Goal: Task Accomplishment & Management: Complete application form

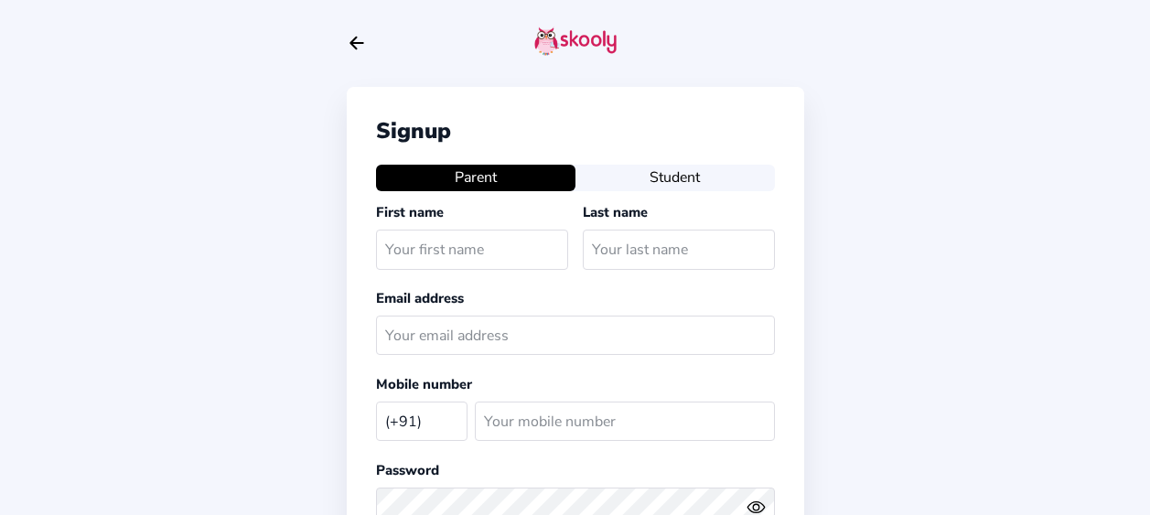
select select "IN"
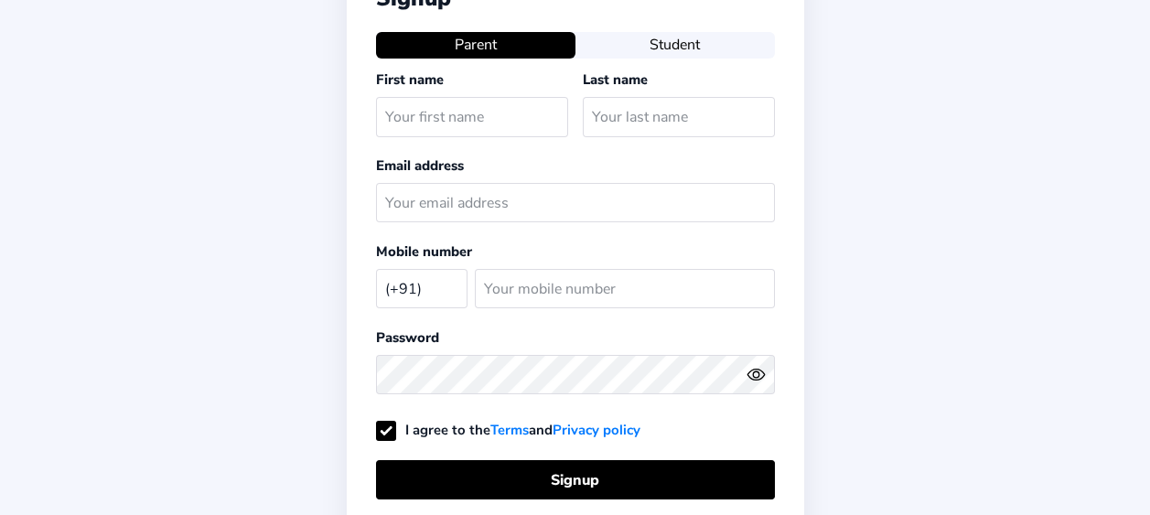
scroll to position [91, 0]
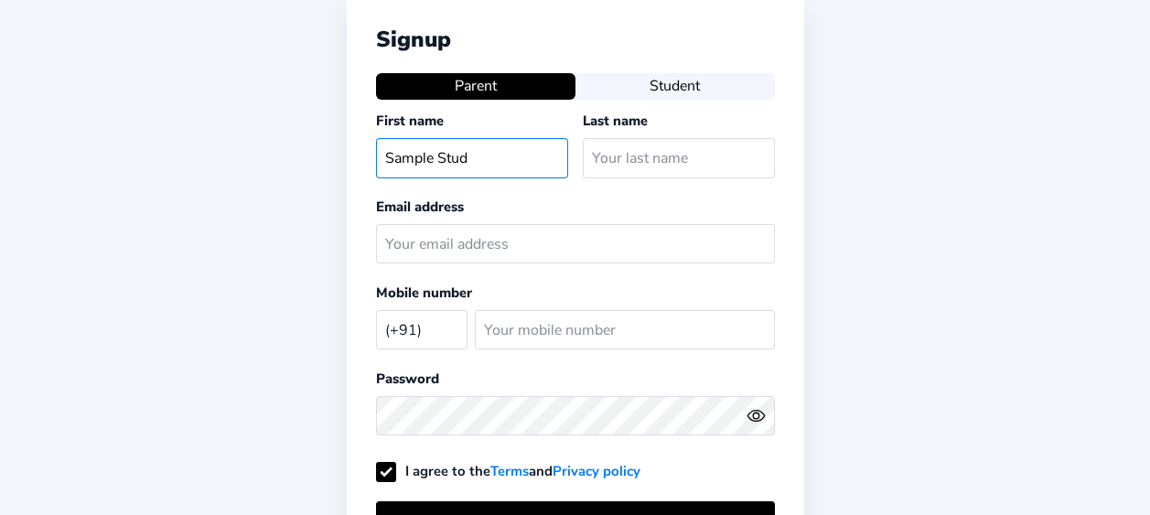
type input "Sample Stud"
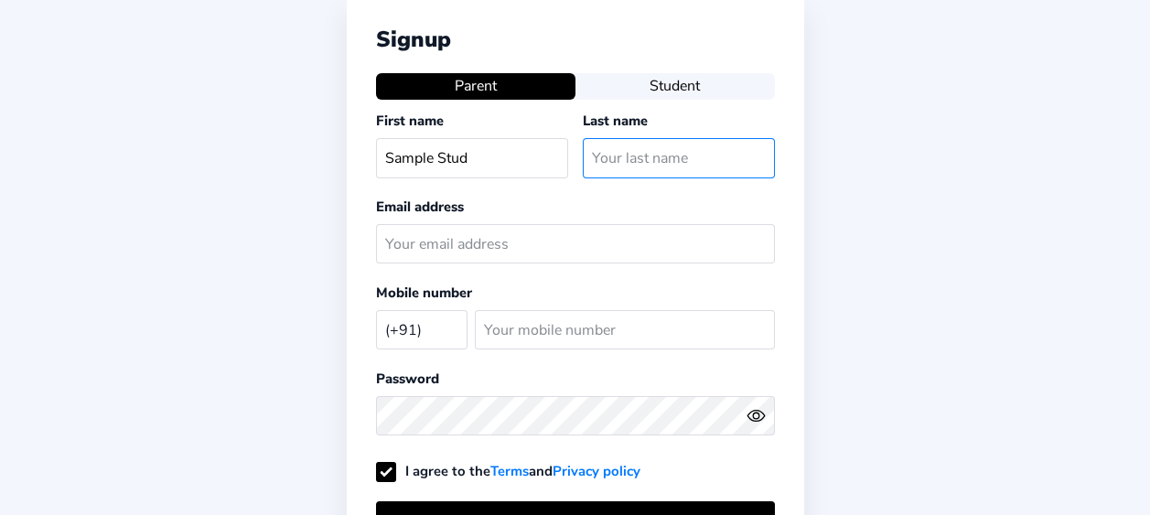
click at [635, 147] on input "text" at bounding box center [679, 157] width 192 height 39
type input "Mom"
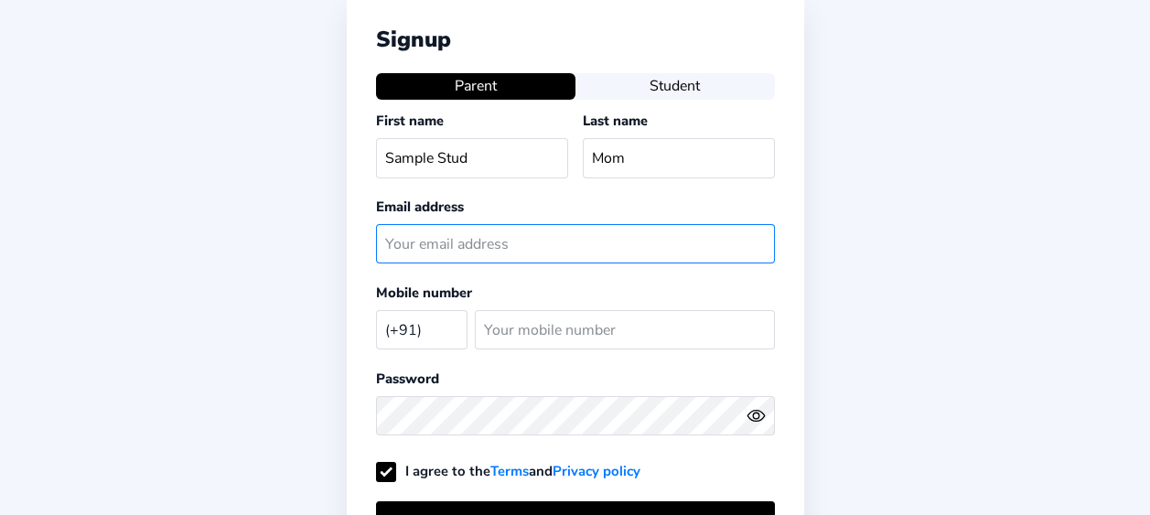
click at [532, 257] on input "text" at bounding box center [575, 243] width 399 height 39
paste input "samplestudltmom@mailinator.com"
type input "samplestudltmom@mailinator.com"
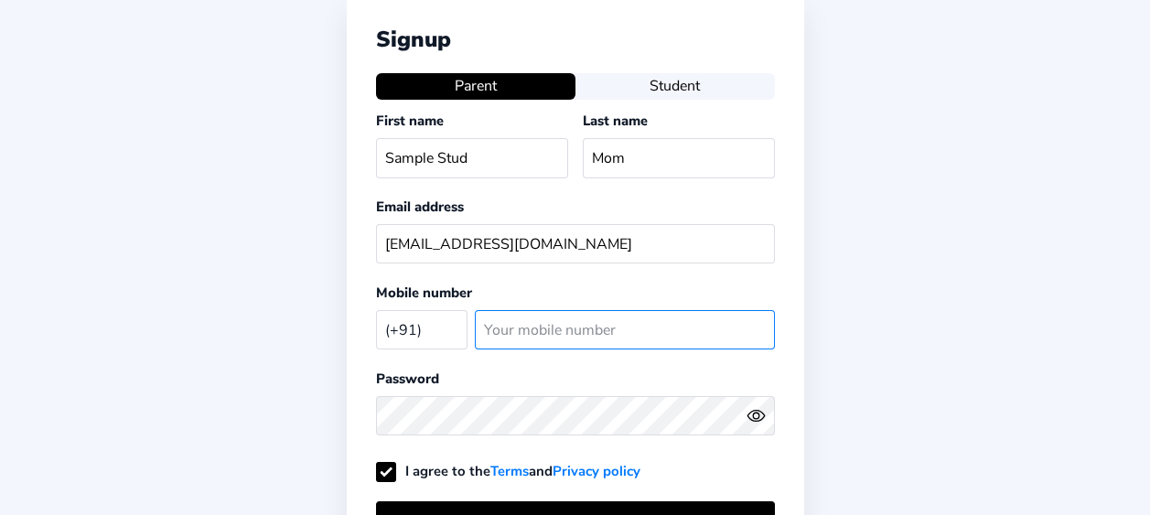
click at [505, 329] on input "number" at bounding box center [625, 329] width 300 height 39
type input "3453242"
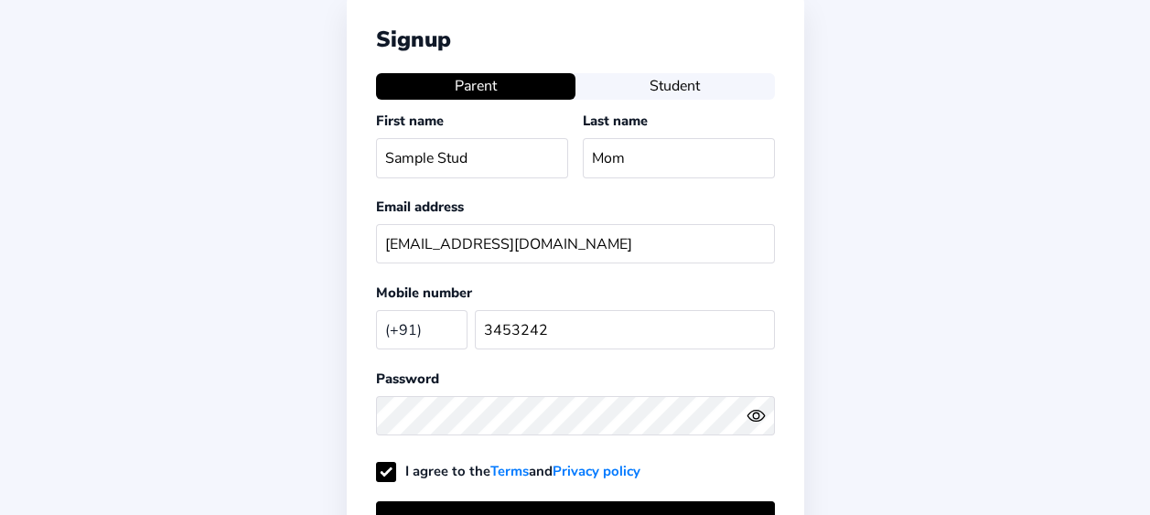
click at [409, 345] on div "(+91) Afghanistan (+93) Albania (+355) Algeria (+213) AmericanSamoa (+1684) And…" at bounding box center [425, 330] width 99 height 54
click at [412, 338] on select "[GEOGRAPHIC_DATA] (+93) [GEOGRAPHIC_DATA] (+355) [GEOGRAPHIC_DATA] (+213) [GEOG…" at bounding box center [421, 329] width 91 height 38
select select "TH"
click at [376, 310] on select "[GEOGRAPHIC_DATA] (+93) [GEOGRAPHIC_DATA] (+355) [GEOGRAPHIC_DATA] (+213) [GEOG…" at bounding box center [421, 329] width 91 height 38
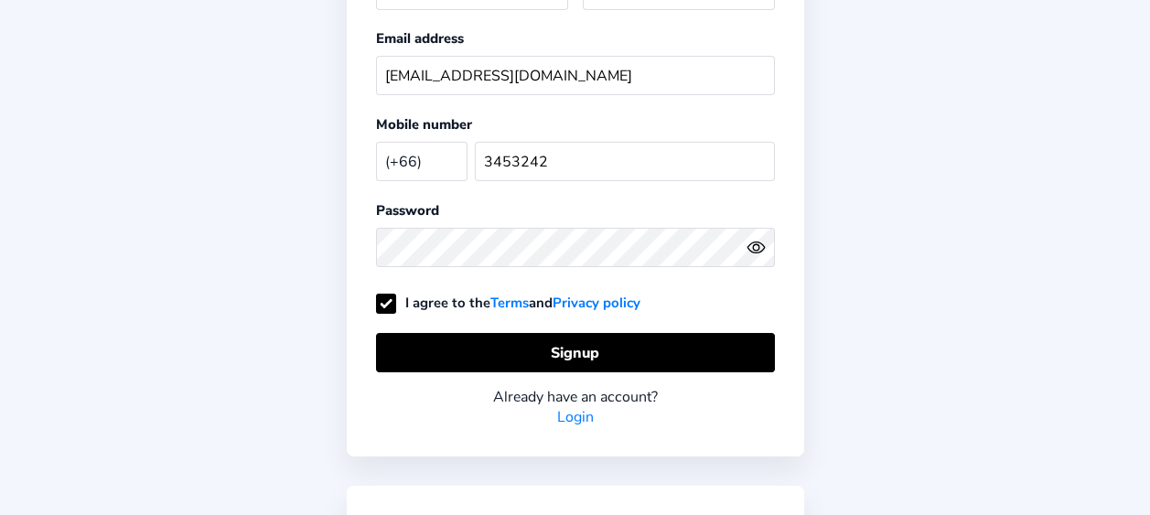
scroll to position [274, 0]
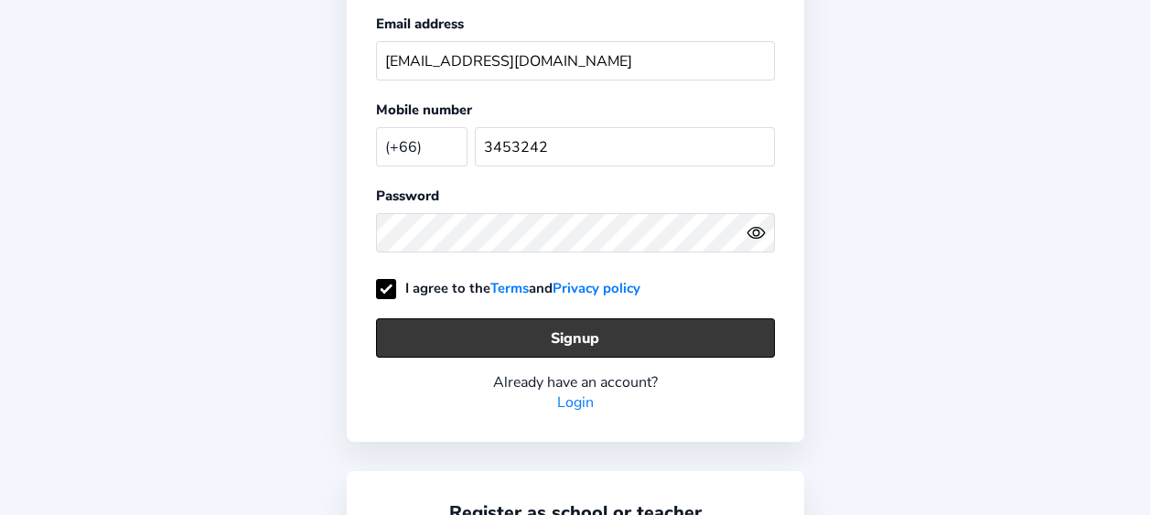
click at [445, 323] on button "Signup" at bounding box center [575, 337] width 399 height 39
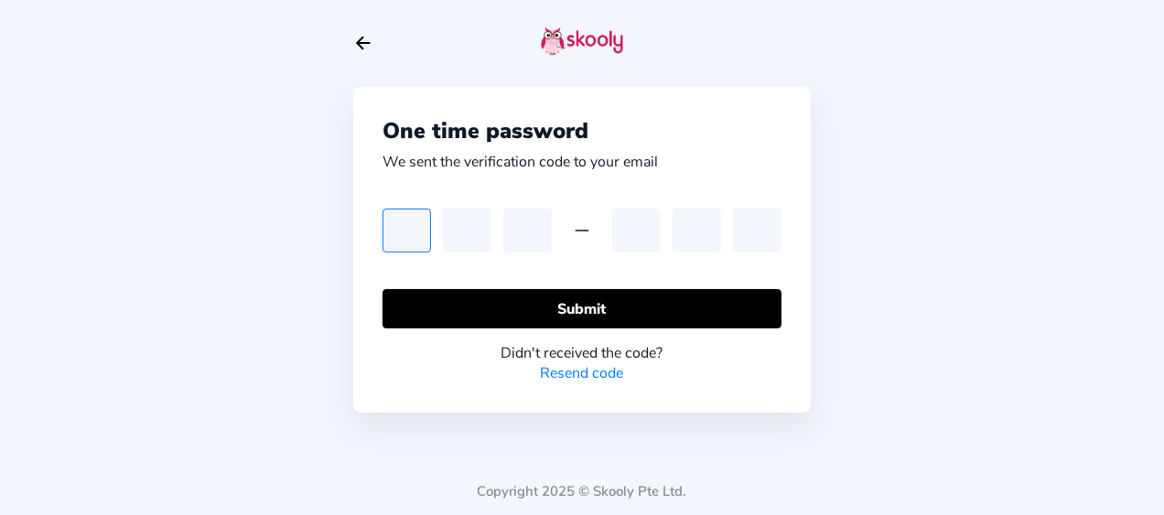
type input "1"
type input "3"
type input "4"
type input "7"
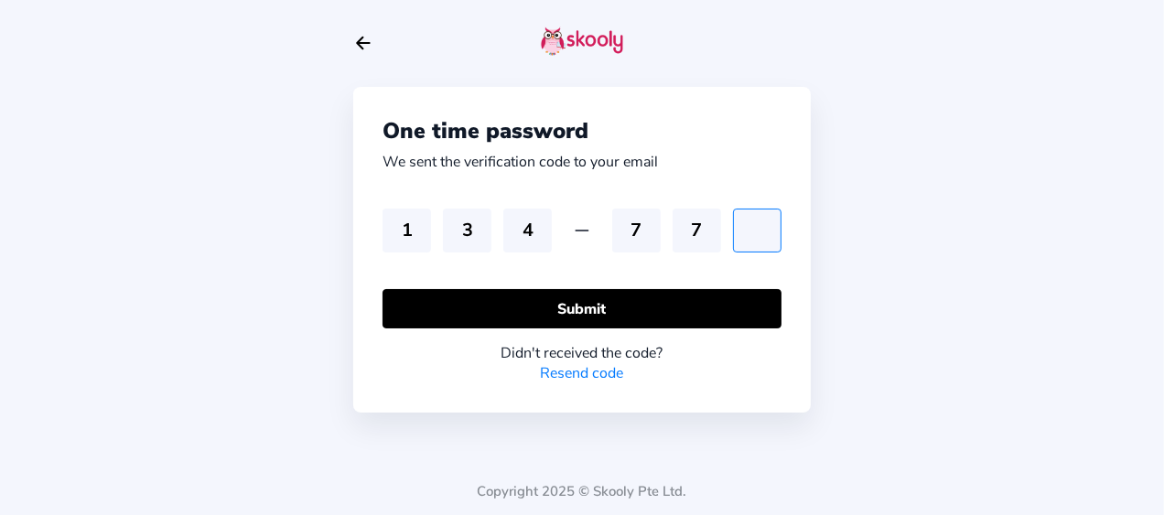
type input "0"
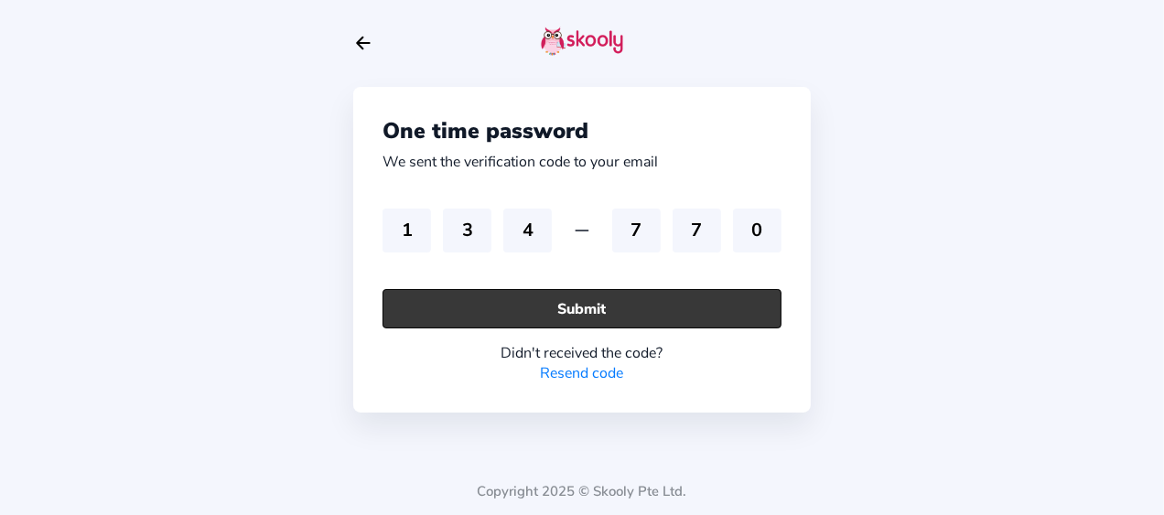
click at [555, 309] on button "Submit" at bounding box center [581, 308] width 399 height 39
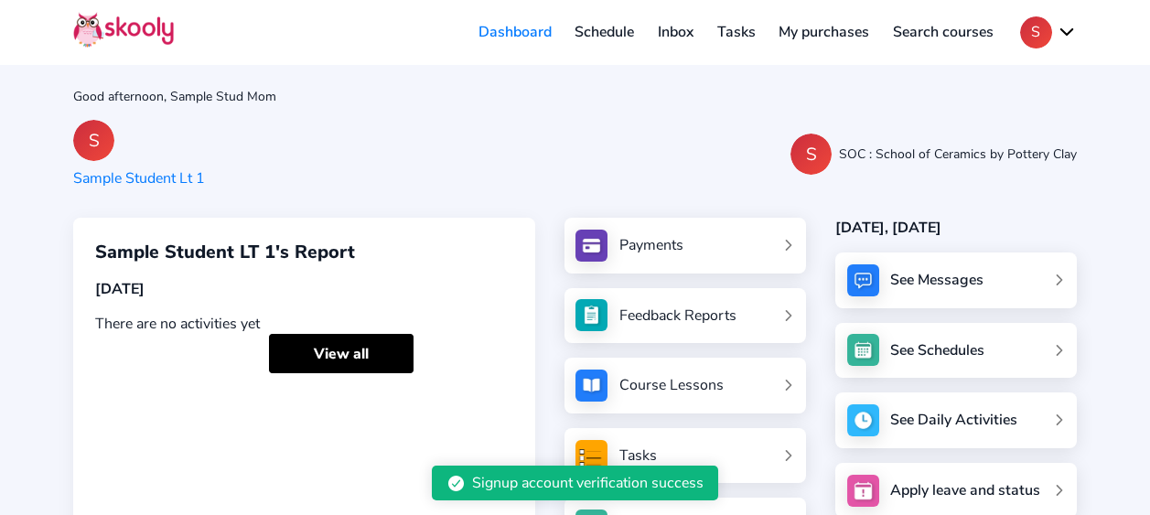
click at [1036, 30] on button "S" at bounding box center [1048, 32] width 57 height 32
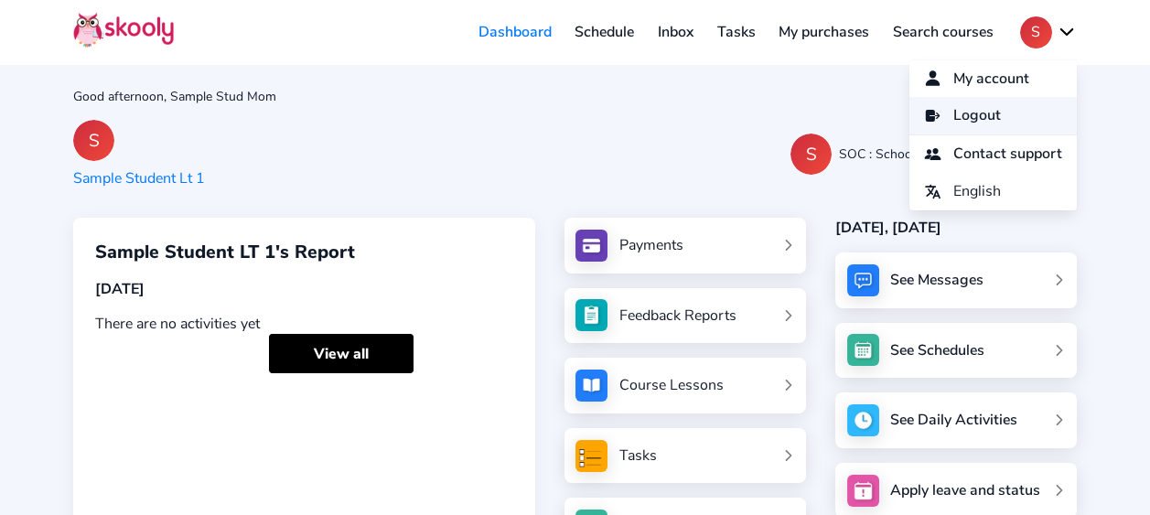
click at [955, 118] on span "Logout" at bounding box center [977, 115] width 48 height 27
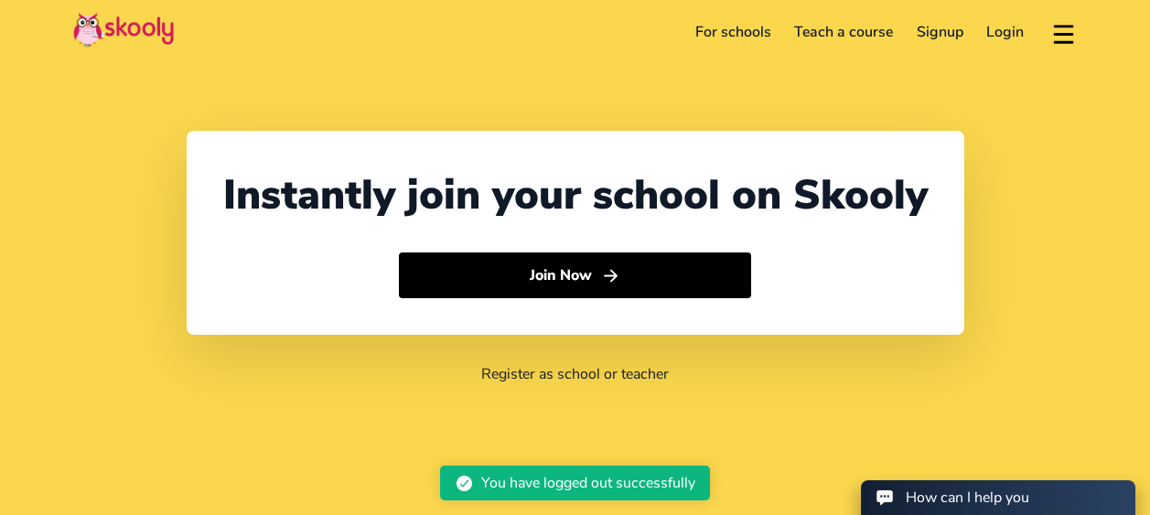
select select "91"
select select "[GEOGRAPHIC_DATA]"
select select "[GEOGRAPHIC_DATA]/[GEOGRAPHIC_DATA]"
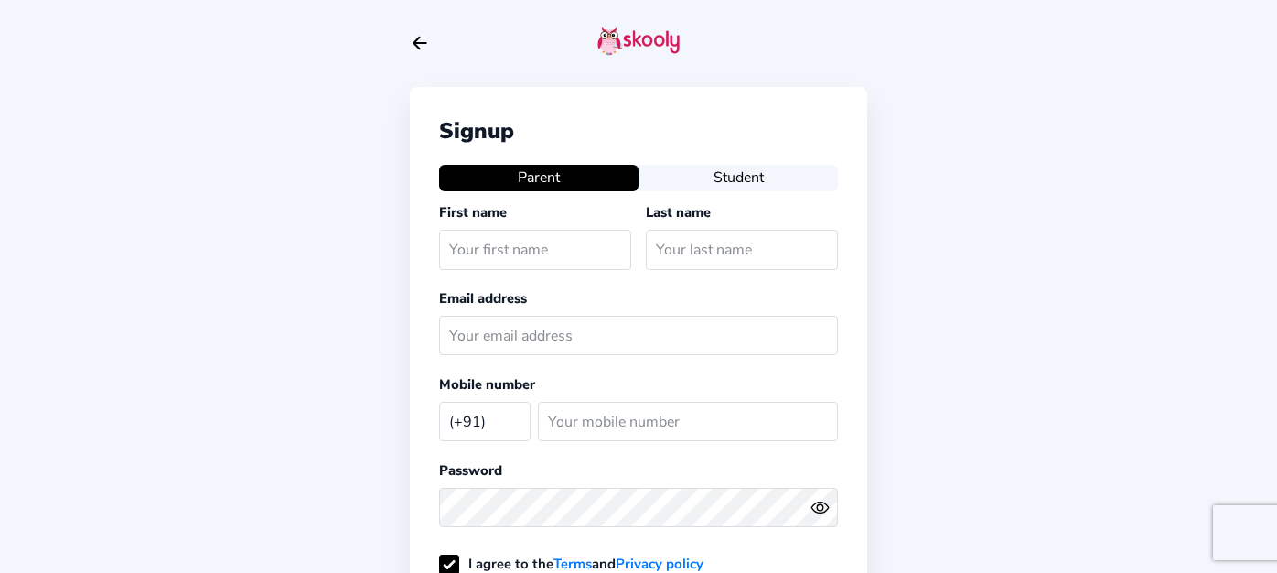
select select "IN"
type input "Sample Student"
click at [673, 243] on input "text" at bounding box center [742, 249] width 192 height 39
type input "Mom"
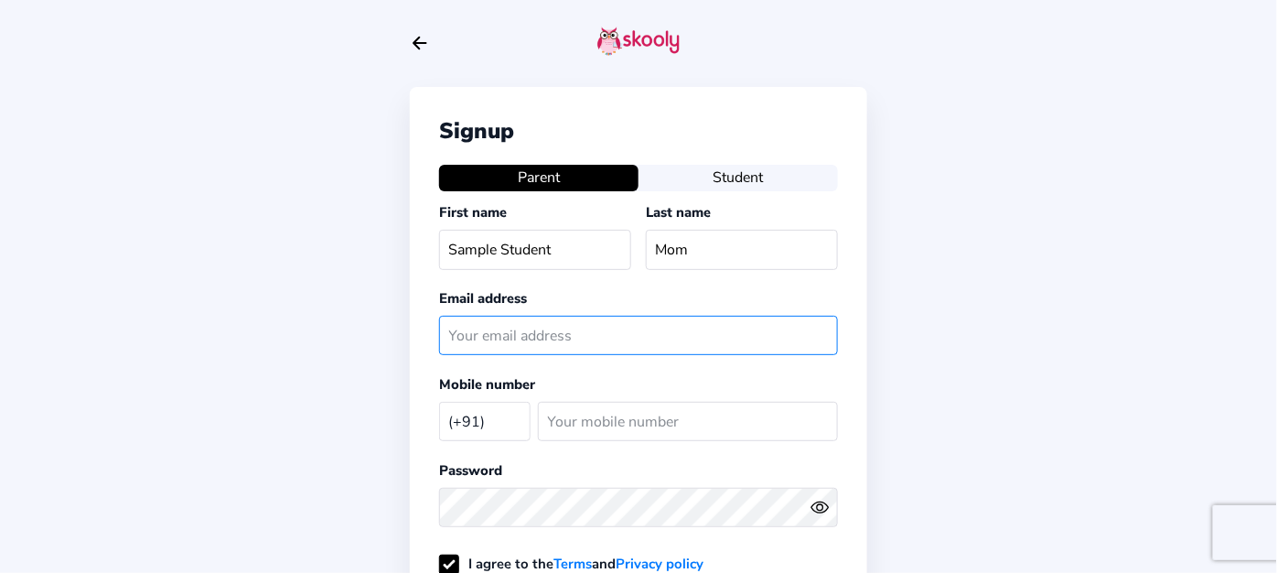
click at [601, 322] on input "text" at bounding box center [638, 335] width 399 height 39
paste input "[EMAIL_ADDRESS][DOMAIN_NAME]"
type input "[EMAIL_ADDRESS][DOMAIN_NAME]"
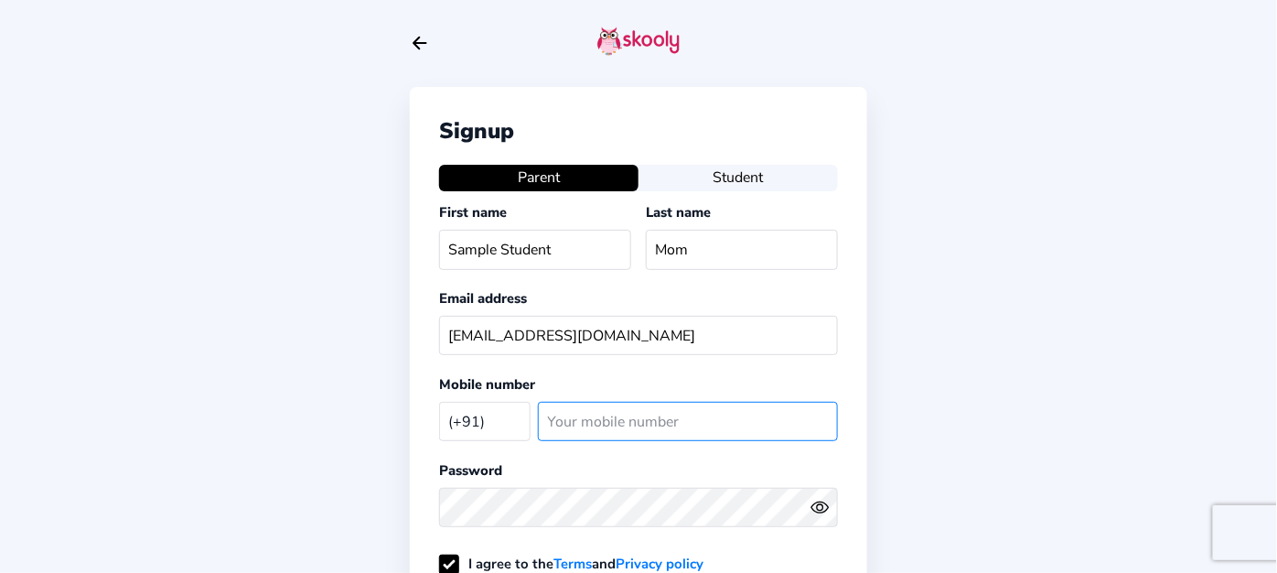
click at [564, 403] on input "number" at bounding box center [688, 421] width 300 height 39
type input "54634532"
click at [499, 425] on select "[GEOGRAPHIC_DATA] (+93) [GEOGRAPHIC_DATA] (+355) [GEOGRAPHIC_DATA] (+213) [GEOG…" at bounding box center [484, 421] width 91 height 38
select select "TH"
click at [439, 402] on select "[GEOGRAPHIC_DATA] (+93) [GEOGRAPHIC_DATA] (+355) [GEOGRAPHIC_DATA] (+213) [GEOG…" at bounding box center [484, 421] width 91 height 38
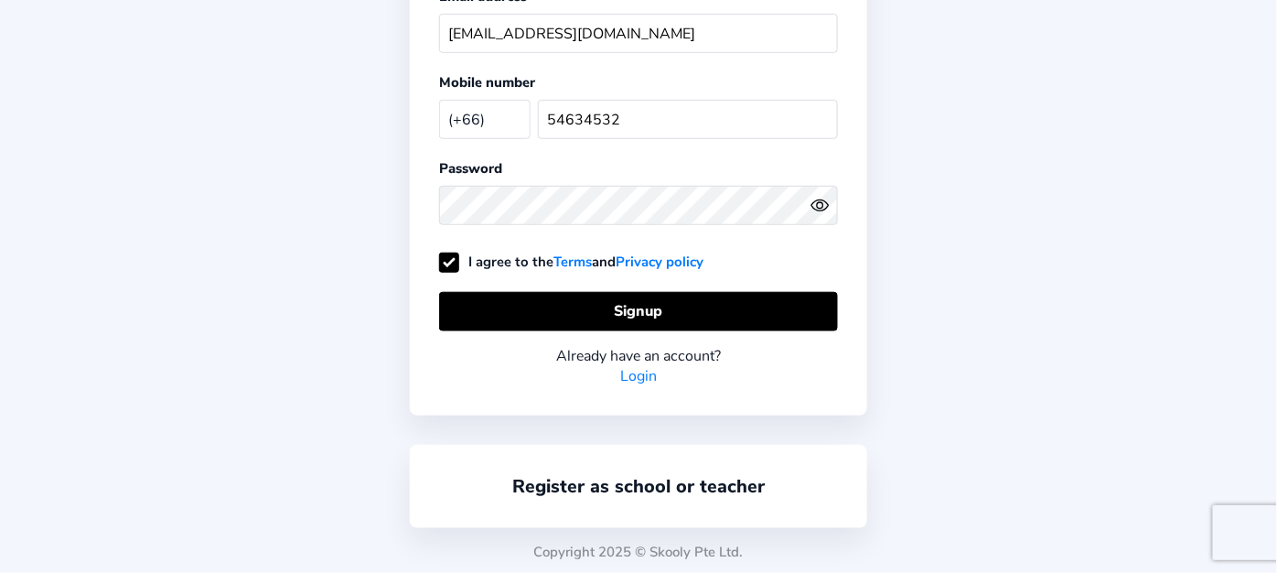
scroll to position [303, 0]
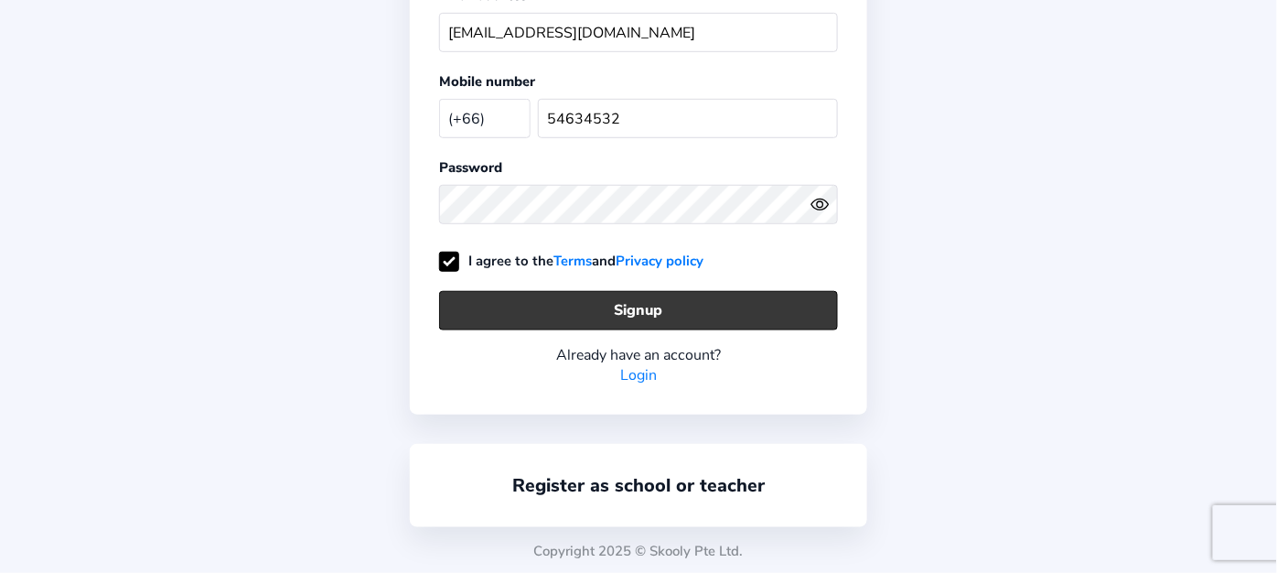
click at [615, 296] on button "Signup" at bounding box center [638, 310] width 399 height 39
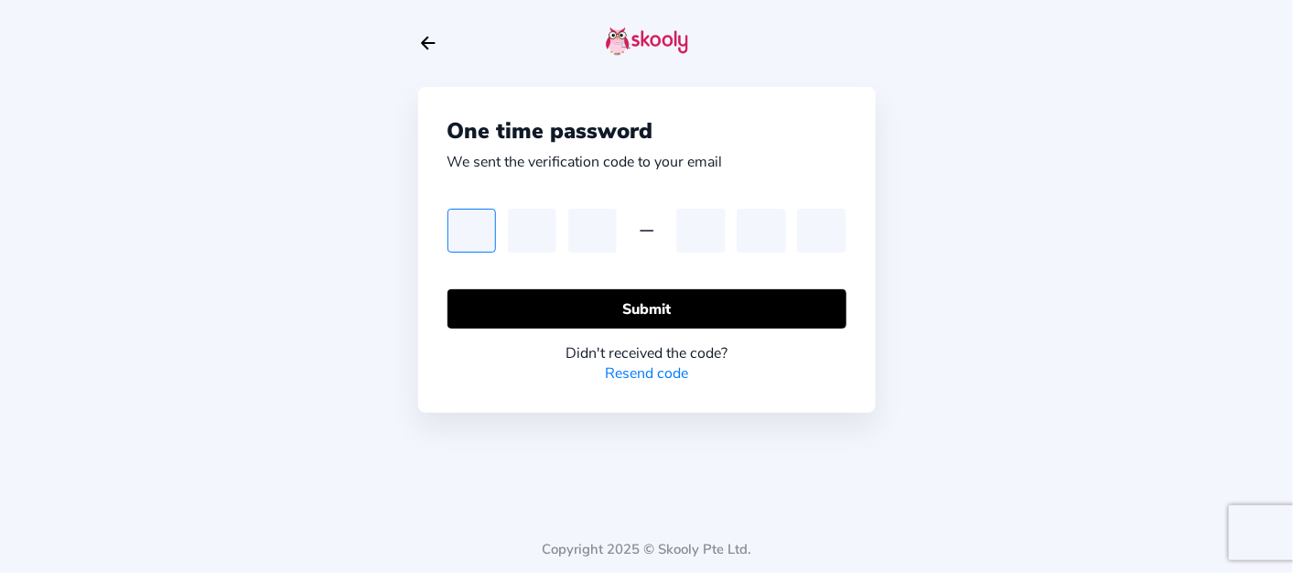
type input "4"
type input "6"
type input "1"
type input "5"
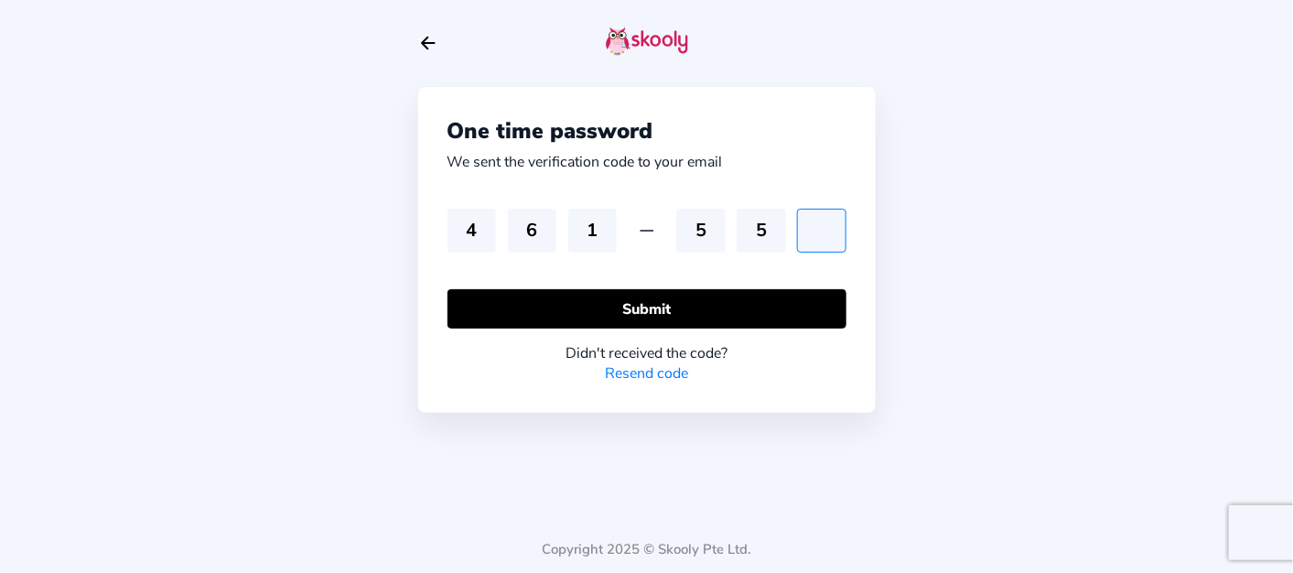
type input "9"
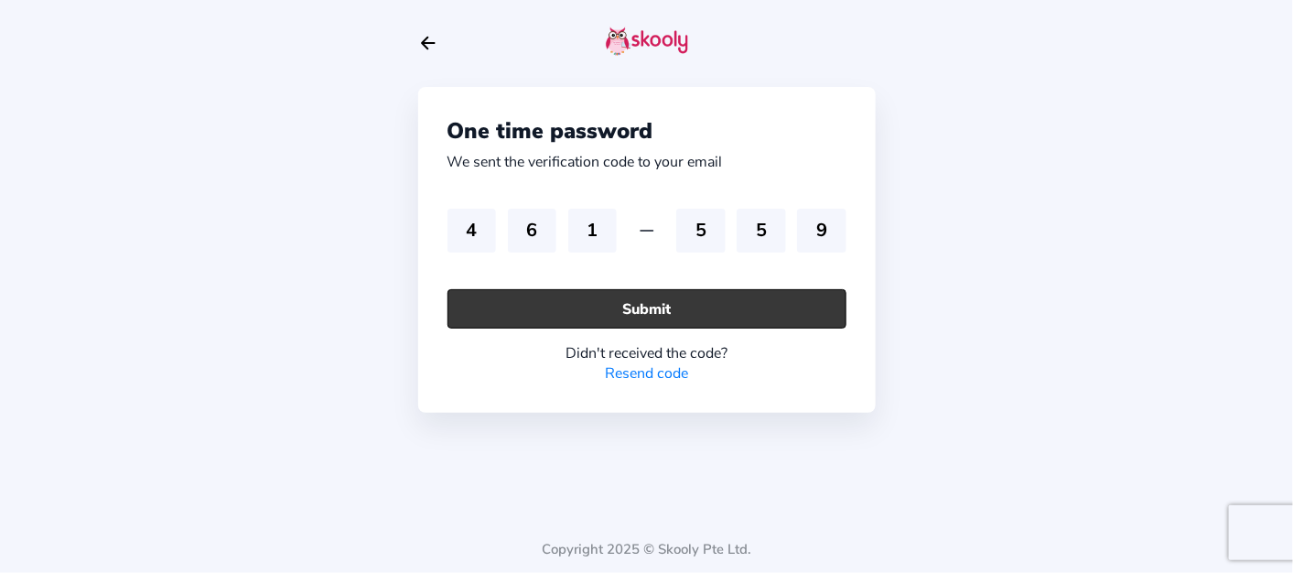
click at [556, 315] on button "Submit" at bounding box center [646, 308] width 399 height 39
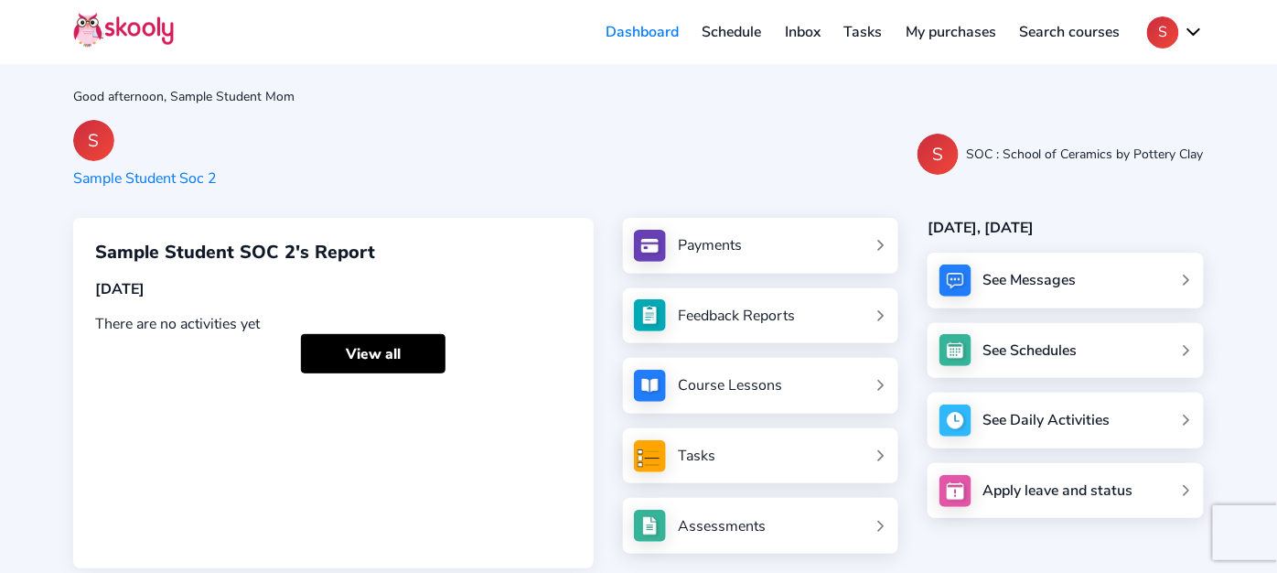
click at [1161, 26] on button "S" at bounding box center [1175, 32] width 57 height 32
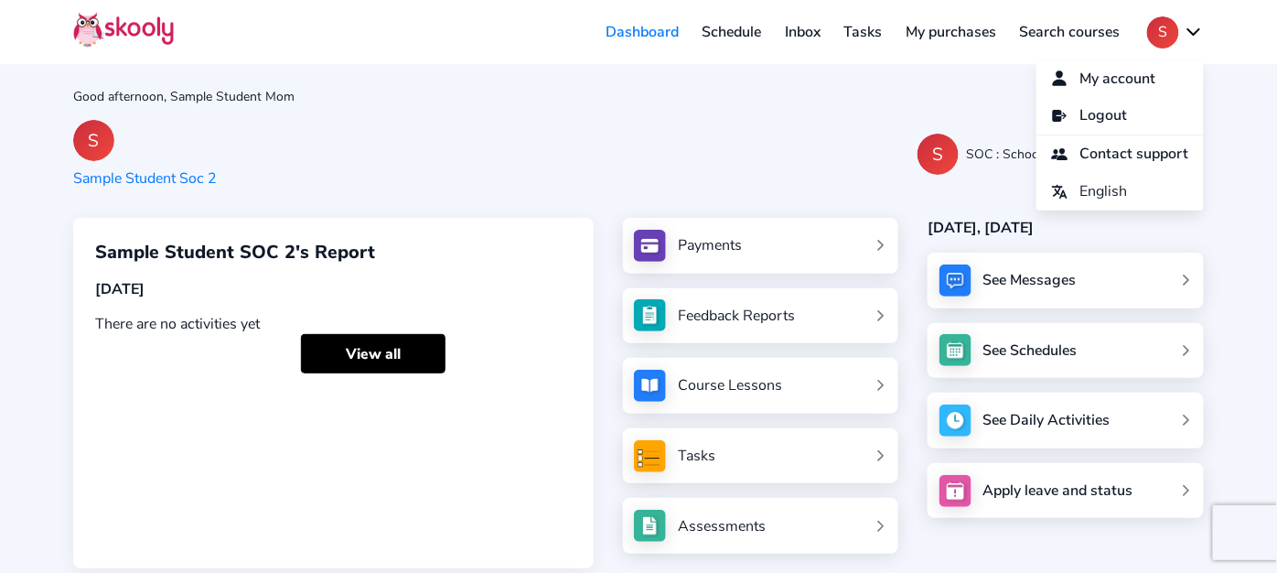
click at [1161, 26] on button "S" at bounding box center [1175, 32] width 57 height 32
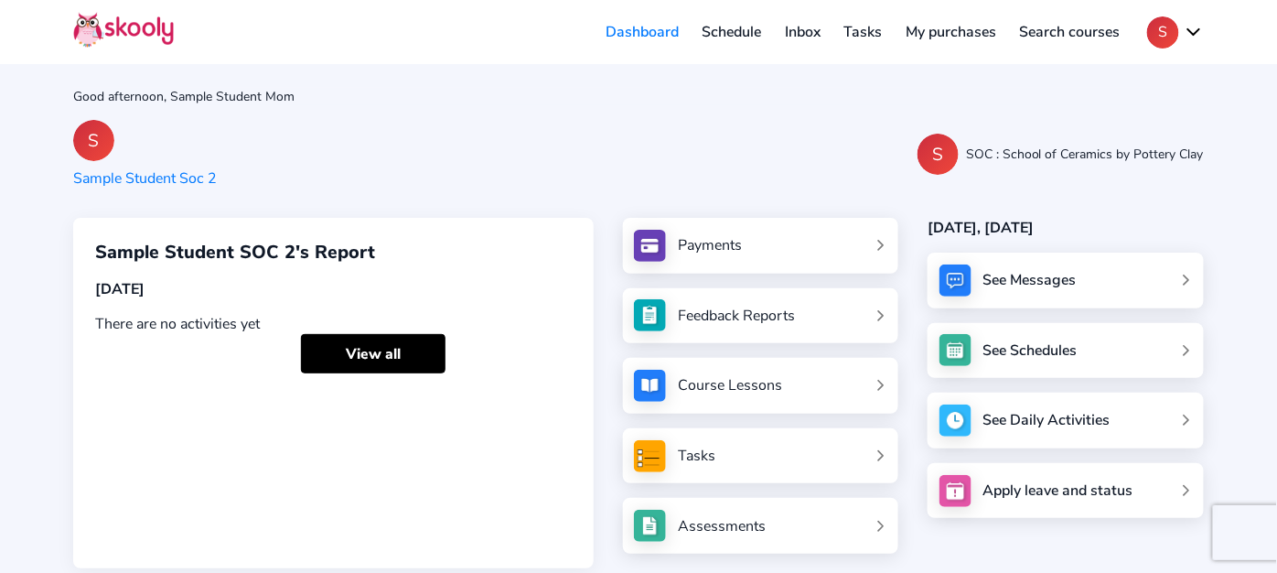
click at [1156, 28] on button "S" at bounding box center [1175, 32] width 57 height 32
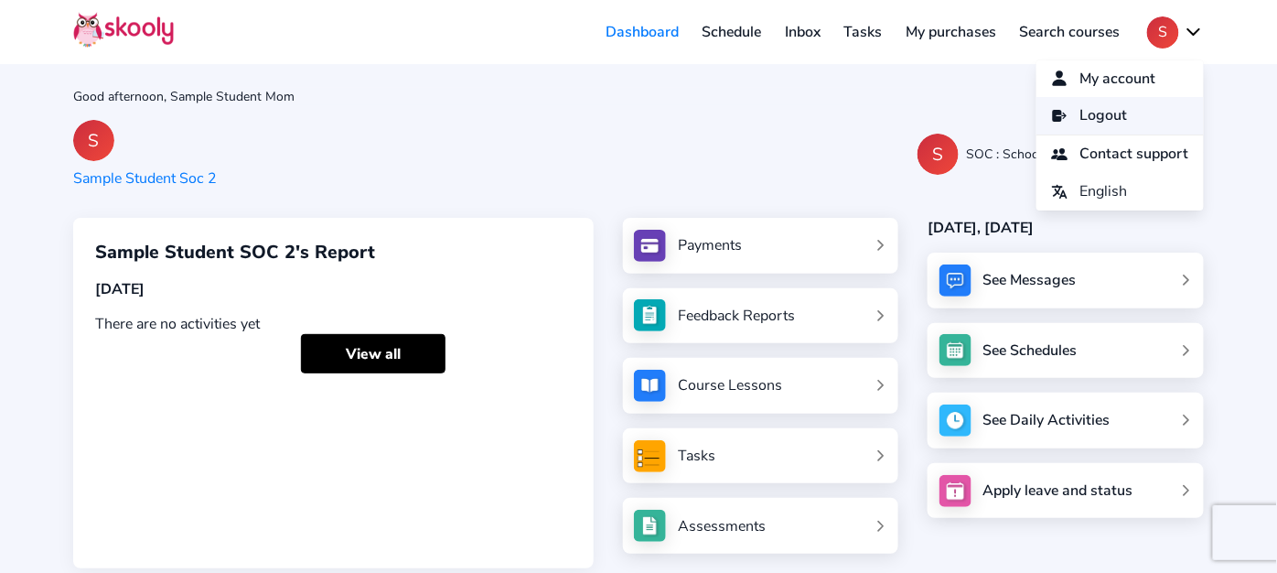
click at [1115, 102] on link "Logout" at bounding box center [1119, 116] width 167 height 38
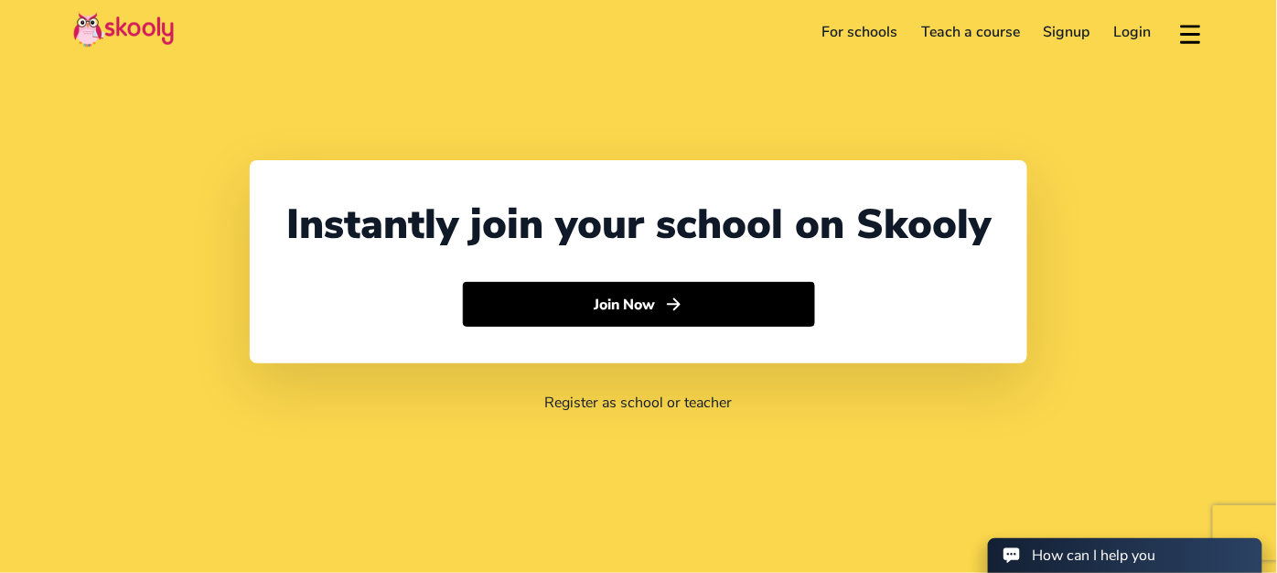
select select "91"
select select "[GEOGRAPHIC_DATA]"
select select "[GEOGRAPHIC_DATA]/[GEOGRAPHIC_DATA]"
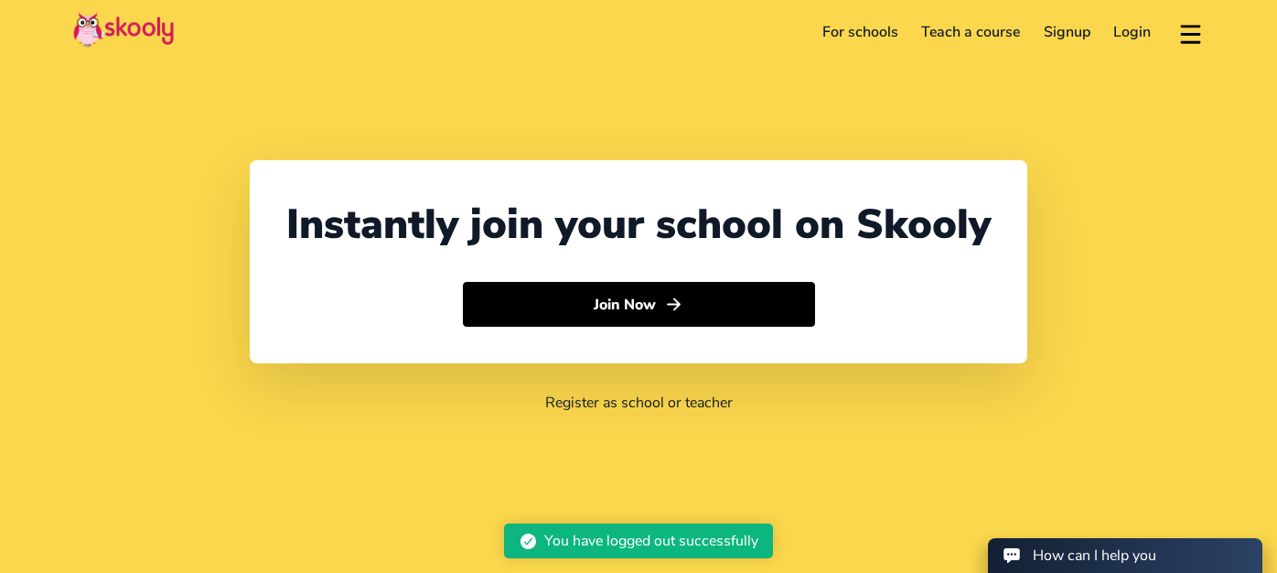
select select "91"
select select "[GEOGRAPHIC_DATA]"
select select "[GEOGRAPHIC_DATA]/[GEOGRAPHIC_DATA]"
